Goal: Navigation & Orientation: Find specific page/section

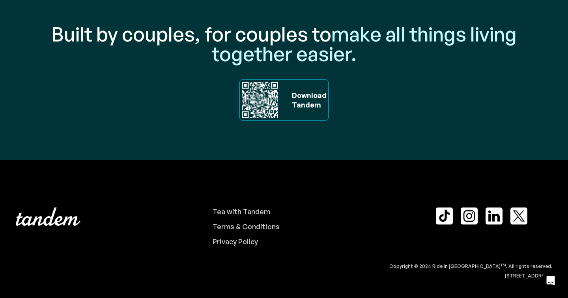
scroll to position [2682, 0]
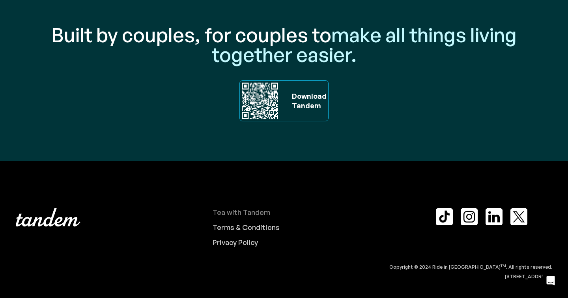
click at [260, 213] on div "Tea with Tandem" at bounding box center [242, 212] width 58 height 9
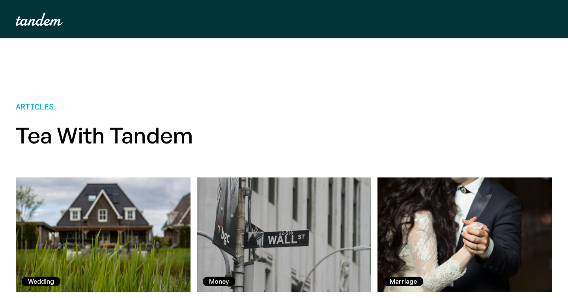
drag, startPoint x: 565, startPoint y: 88, endPoint x: 563, endPoint y: -20, distance: 108.5
click at [563, 0] on html "Your Cart Subtotal Pay with browser. Continue to Checkout Nothing in your cart …" at bounding box center [284, 149] width 568 height 298
